Goal: Information Seeking & Learning: Understand process/instructions

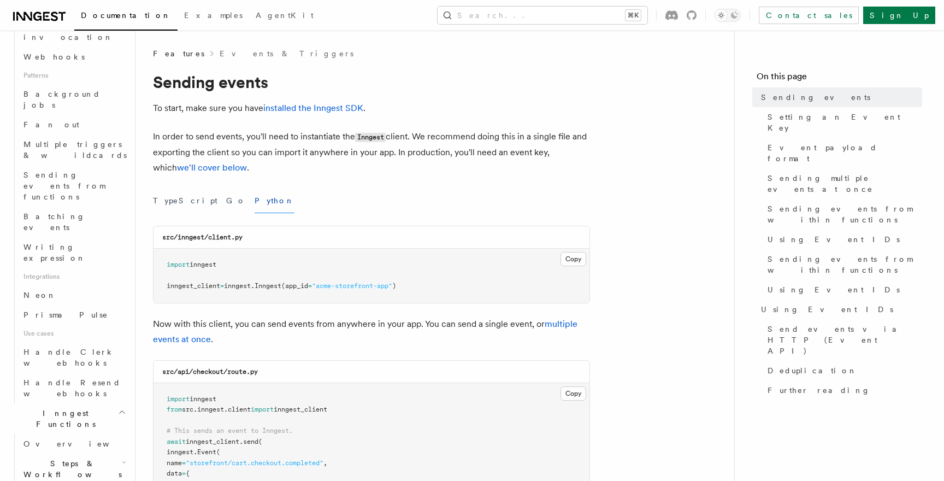
scroll to position [485, 0]
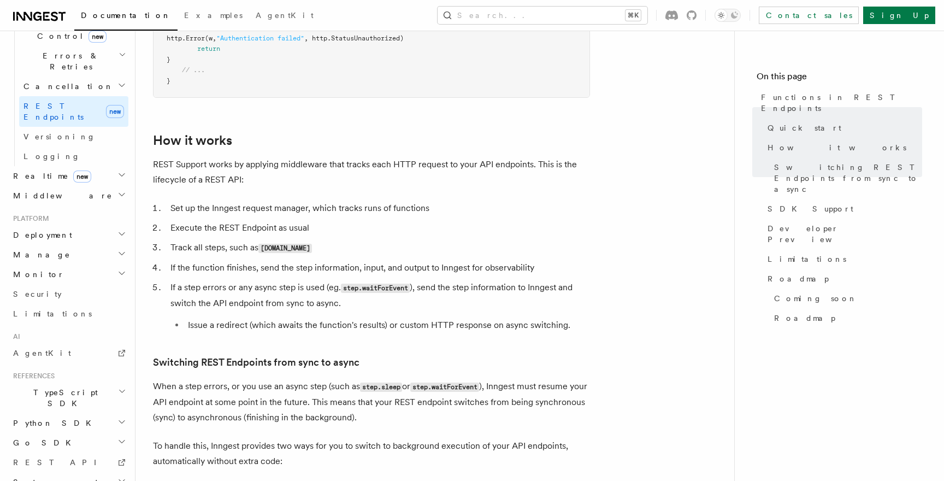
scroll to position [1024, 0]
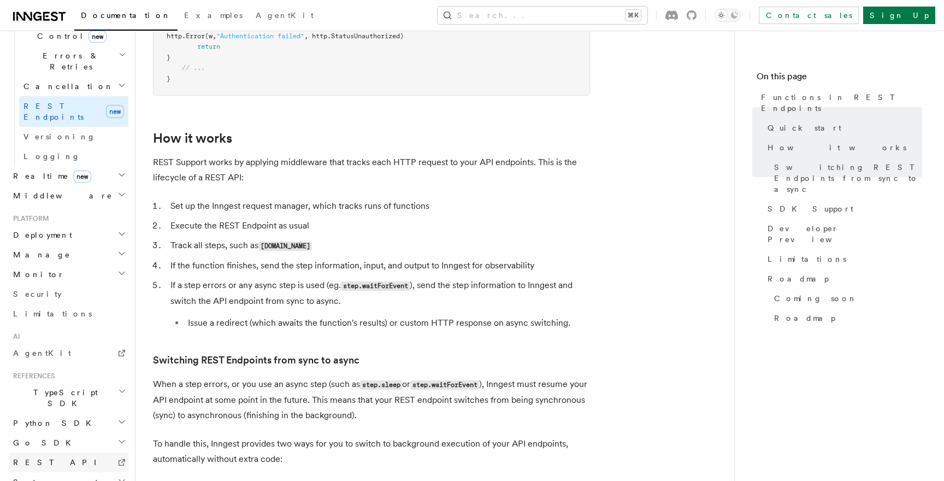
click at [68, 453] on link "REST API" at bounding box center [69, 463] width 120 height 20
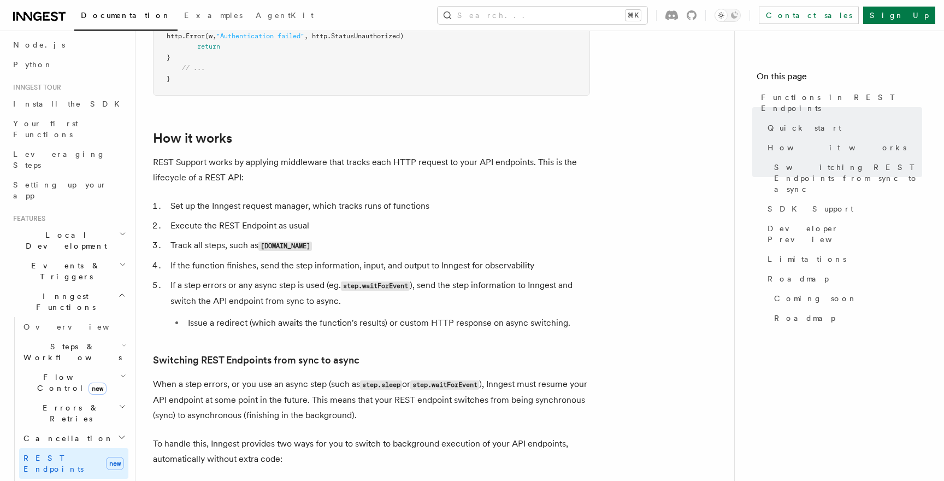
scroll to position [79, 0]
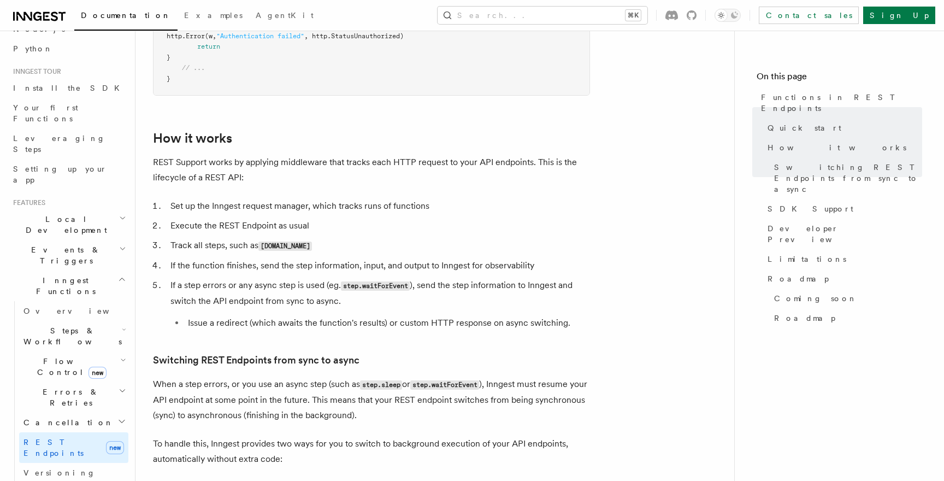
click at [66, 244] on span "Events & Triggers" at bounding box center [64, 255] width 110 height 22
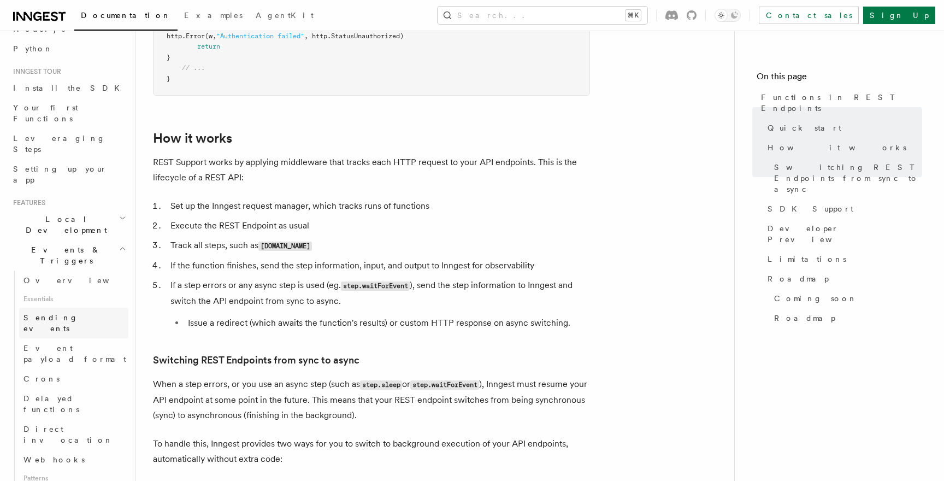
click at [70, 313] on span "Sending events" at bounding box center [50, 323] width 55 height 20
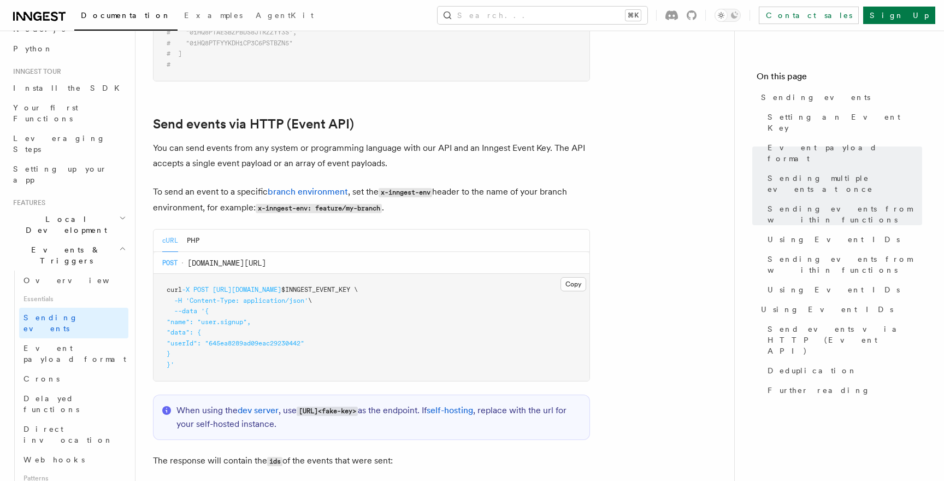
scroll to position [2120, 0]
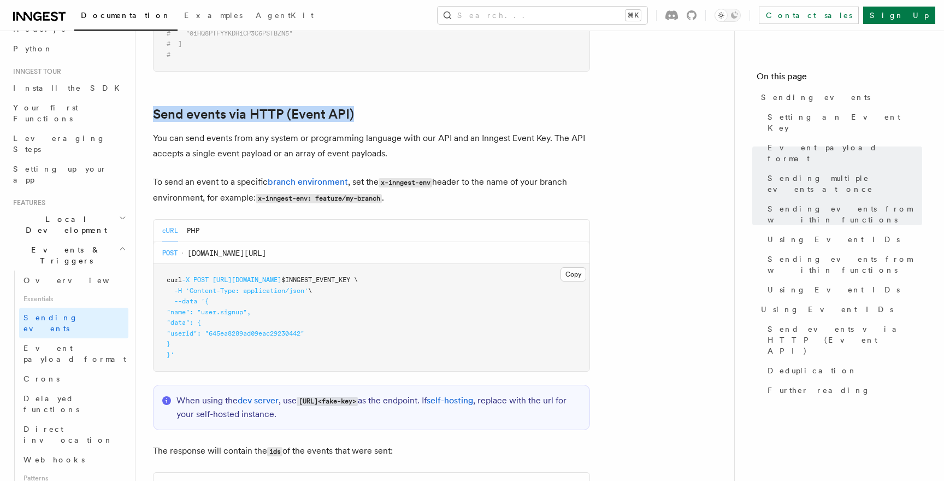
drag, startPoint x: 302, startPoint y: 389, endPoint x: 435, endPoint y: 386, distance: 132.8
click at [358, 397] on code "[URL]<fake-key>" at bounding box center [327, 401] width 61 height 9
copy code "[URL]<fake-key>"
